Goal: Information Seeking & Learning: Check status

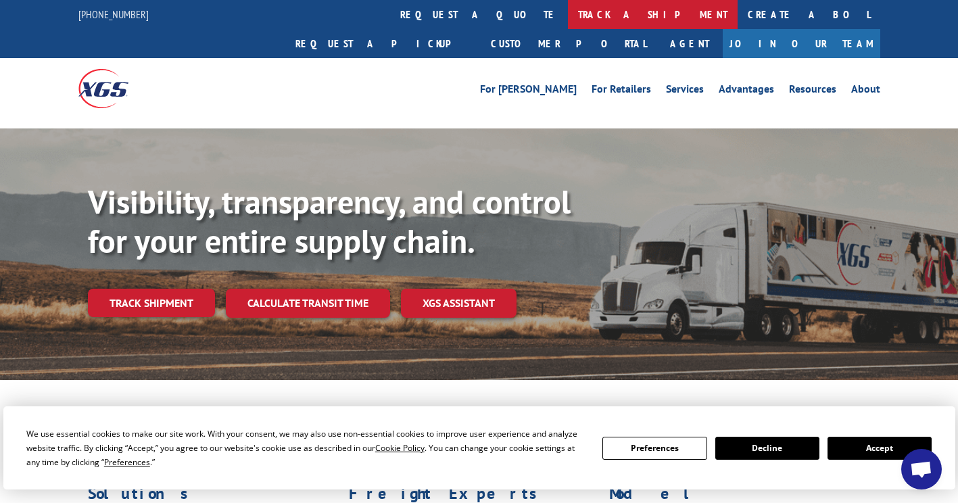
click at [568, 20] on link "track a shipment" at bounding box center [653, 14] width 170 height 29
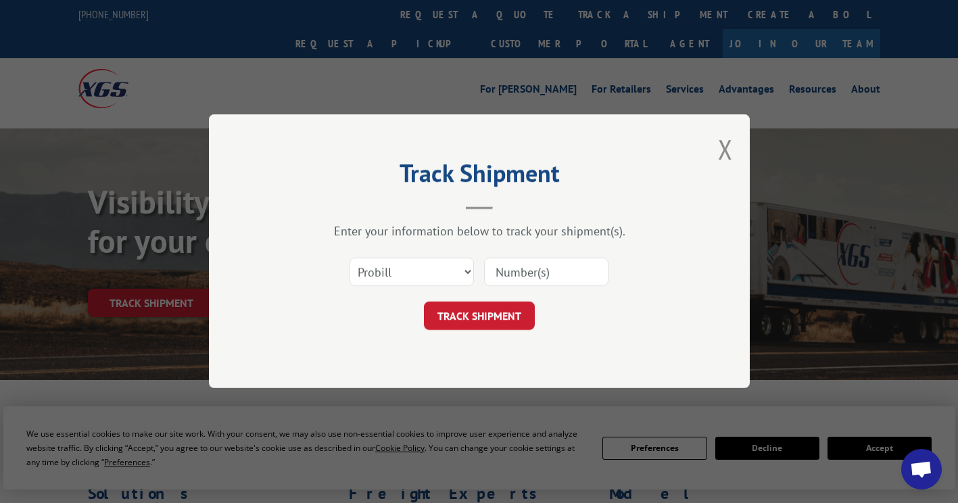
click at [513, 264] on input at bounding box center [546, 272] width 124 height 28
paste input "17323337"
type input "17323337"
click at [476, 304] on button "TRACK SHIPMENT" at bounding box center [479, 316] width 111 height 28
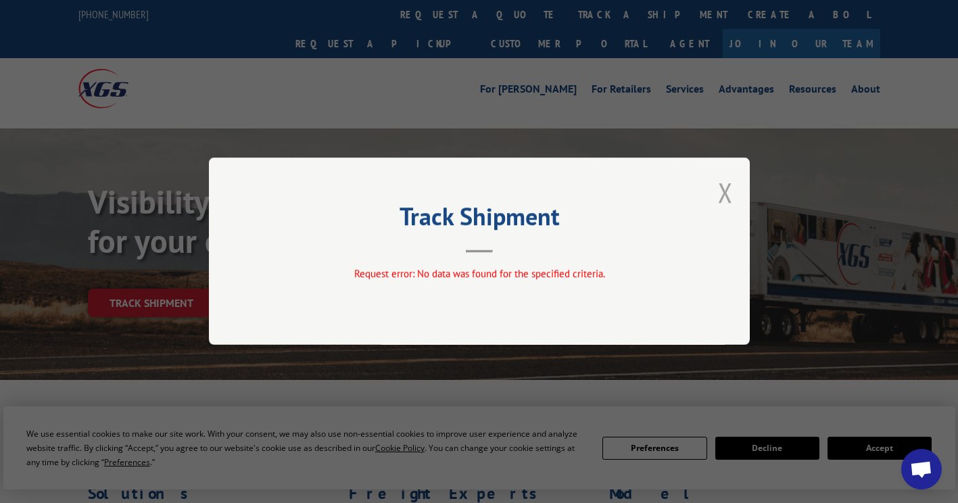
click at [731, 190] on button "Close modal" at bounding box center [725, 192] width 15 height 36
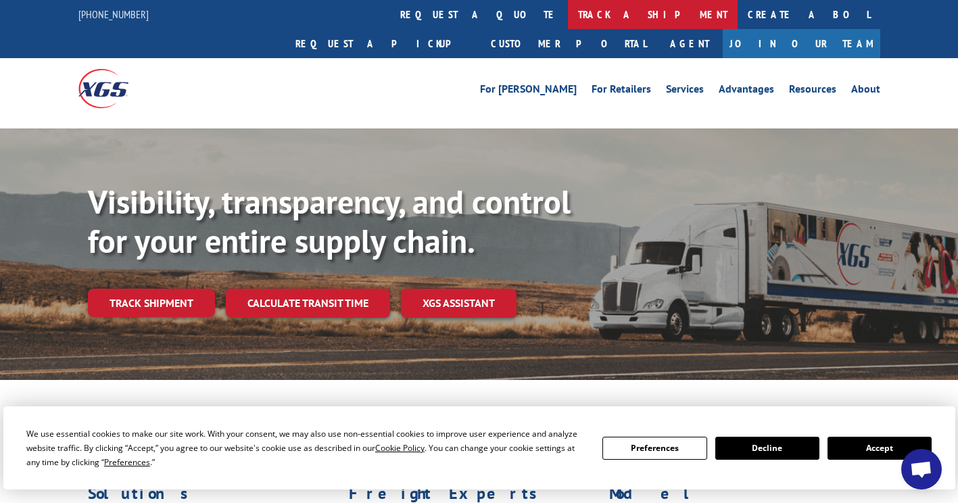
click at [568, 11] on link "track a shipment" at bounding box center [653, 14] width 170 height 29
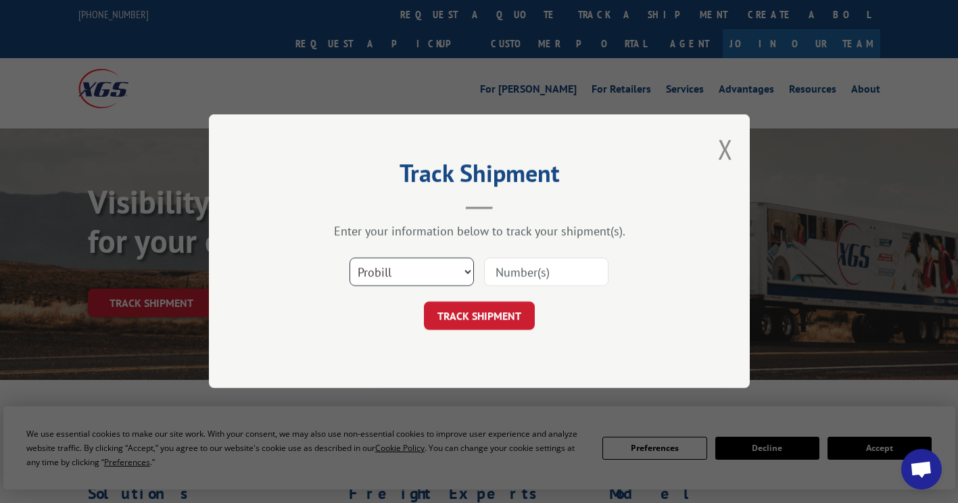
click at [471, 268] on select "Select category... Probill BOL PO" at bounding box center [412, 272] width 124 height 28
select select "po"
click at [350, 258] on select "Select category... Probill BOL PO" at bounding box center [412, 272] width 124 height 28
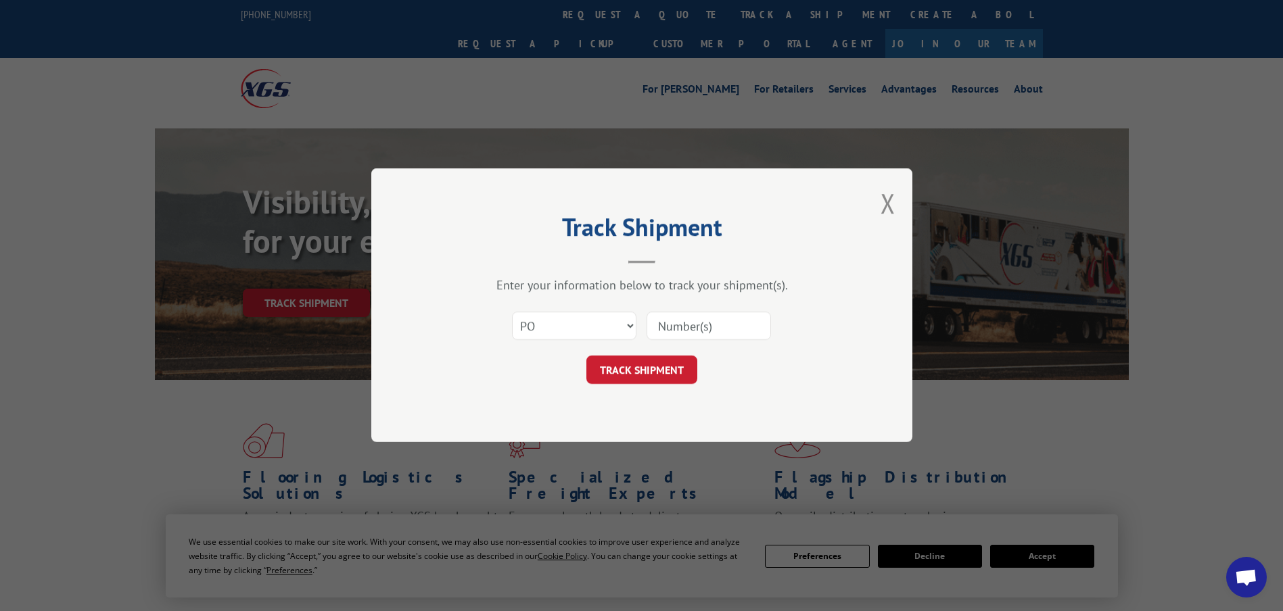
click at [686, 325] on input at bounding box center [709, 326] width 124 height 28
paste input "55529761"
type input "55529761"
click at [614, 370] on button "TRACK SHIPMENT" at bounding box center [641, 370] width 111 height 28
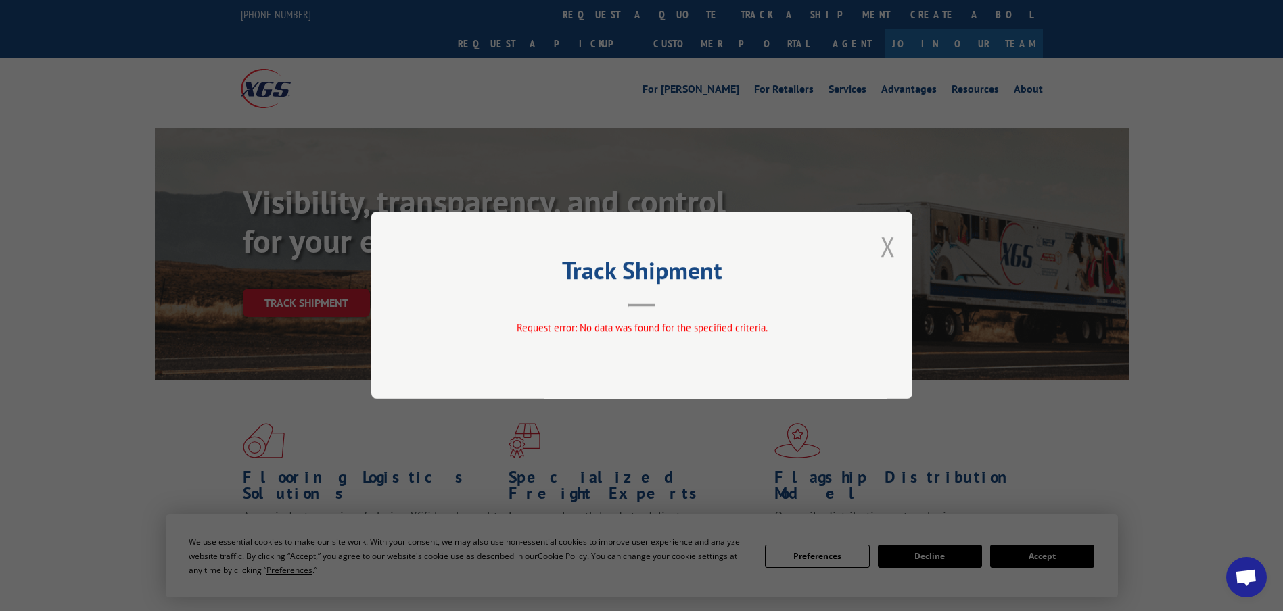
click at [890, 247] on button "Close modal" at bounding box center [888, 247] width 15 height 36
